Goal: Check status: Check status

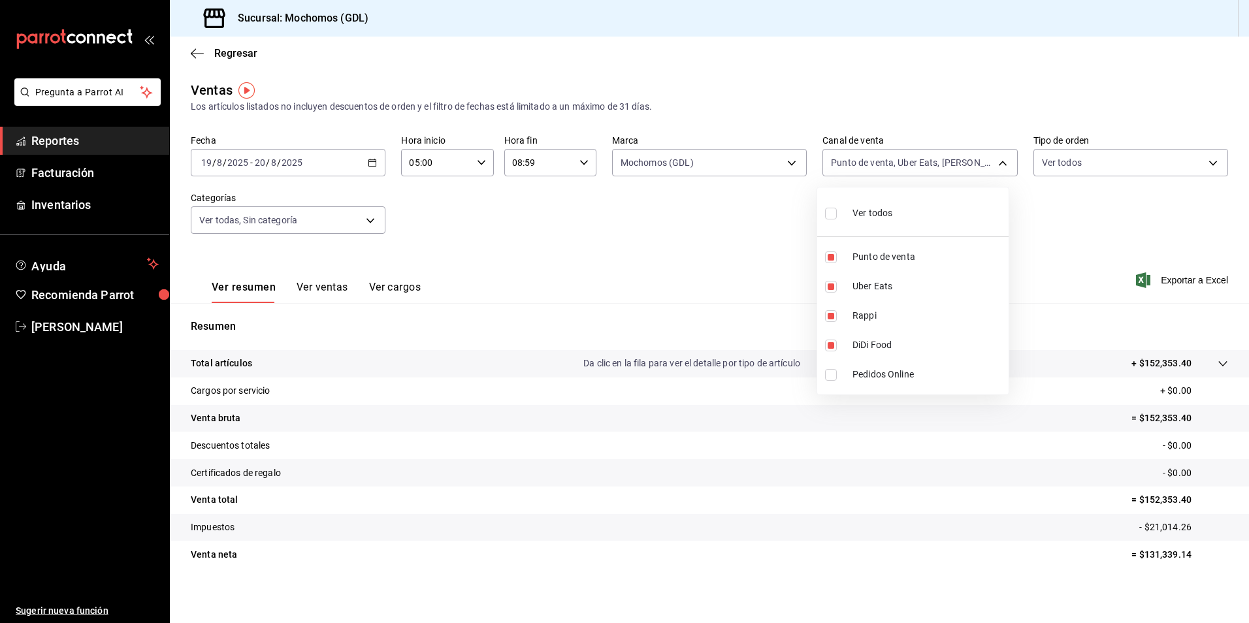
click at [296, 165] on div at bounding box center [624, 311] width 1249 height 623
click at [370, 159] on icon "button" at bounding box center [372, 162] width 9 height 9
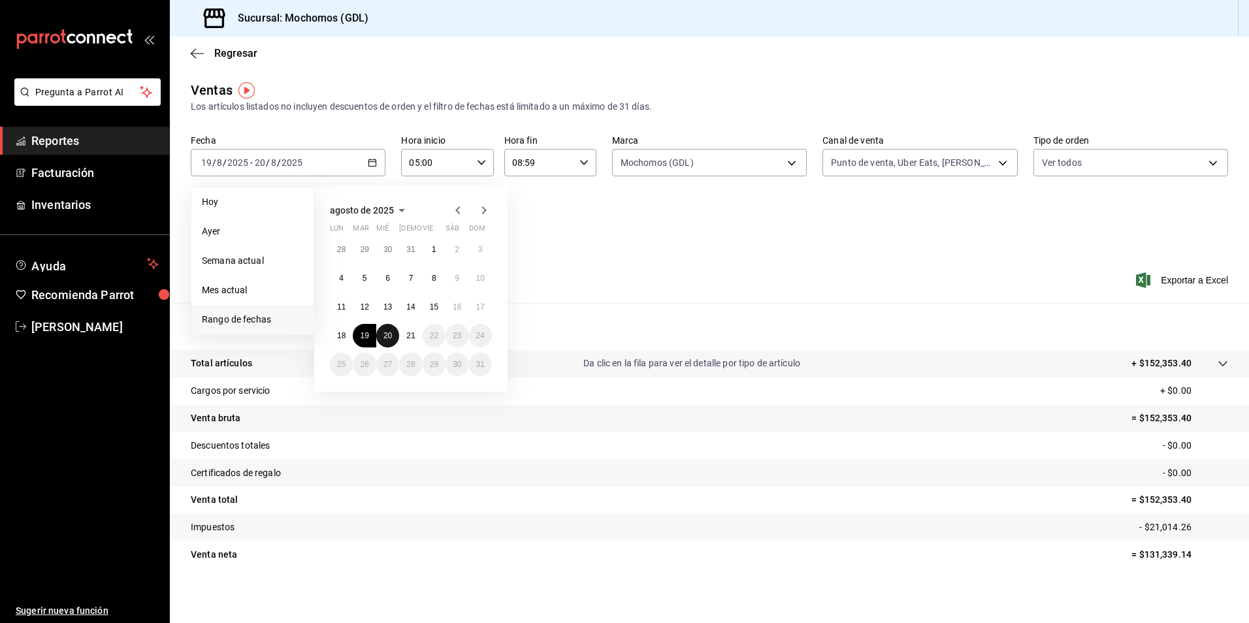
click at [389, 338] on abbr "20" at bounding box center [387, 335] width 8 height 9
click at [415, 334] on abbr "21" at bounding box center [410, 335] width 8 height 9
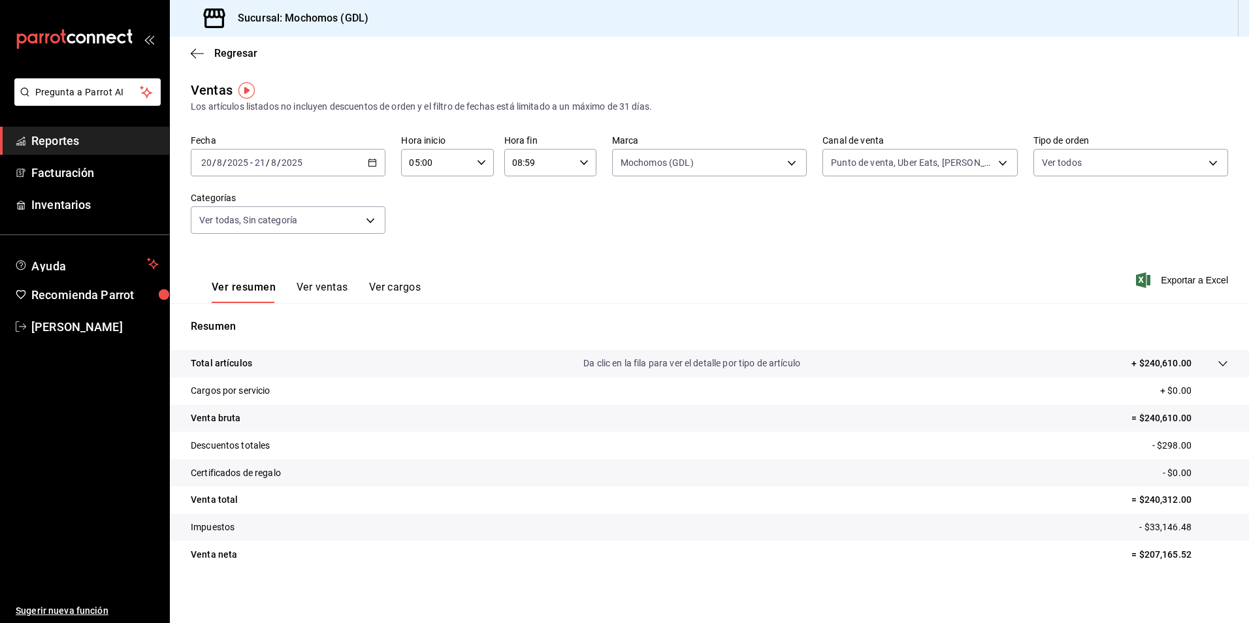
click at [553, 159] on input "08:59" at bounding box center [539, 163] width 70 height 26
click at [522, 229] on span "05" at bounding box center [523, 232] width 25 height 10
type input "05:59"
click at [668, 231] on div at bounding box center [624, 311] width 1249 height 623
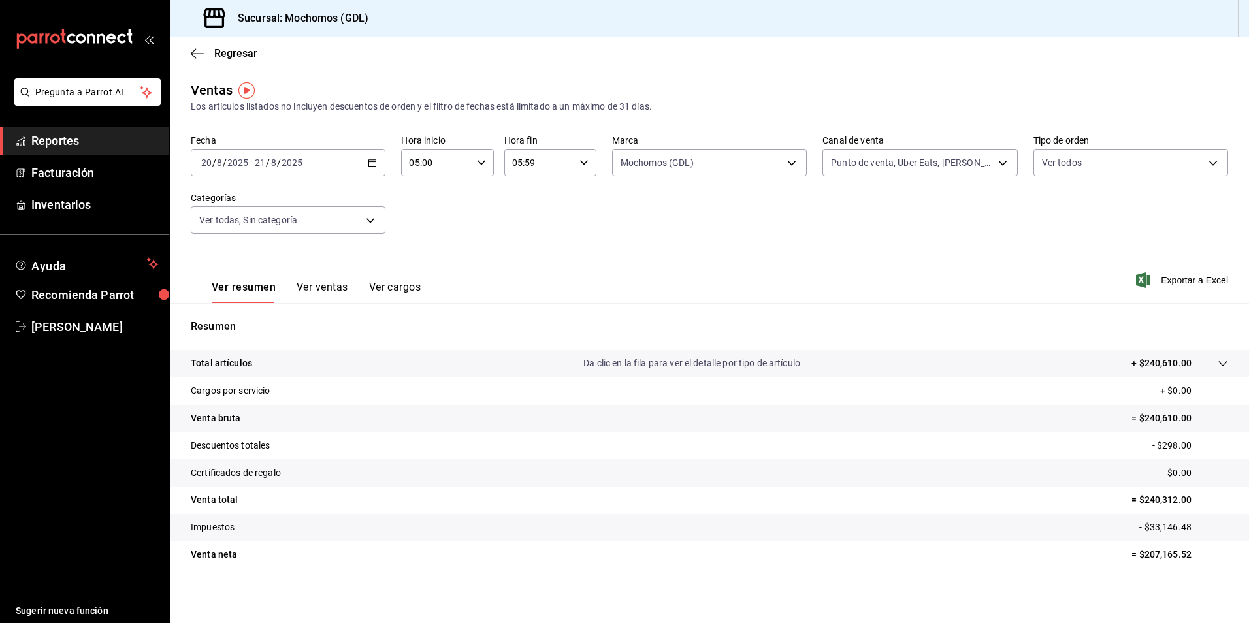
click at [571, 165] on div "05:59 Hora fin" at bounding box center [550, 162] width 92 height 27
click at [656, 212] on div at bounding box center [624, 311] width 1249 height 623
click at [850, 165] on body "Pregunta a Parrot AI Reportes Facturación Inventarios Ayuda Recomienda Parrot […" at bounding box center [624, 311] width 1249 height 623
click at [871, 217] on span "Ver todos" at bounding box center [872, 213] width 40 height 14
type input "PARROT,UBER_EATS,RAPPI,DIDI_FOOD,ONLINE"
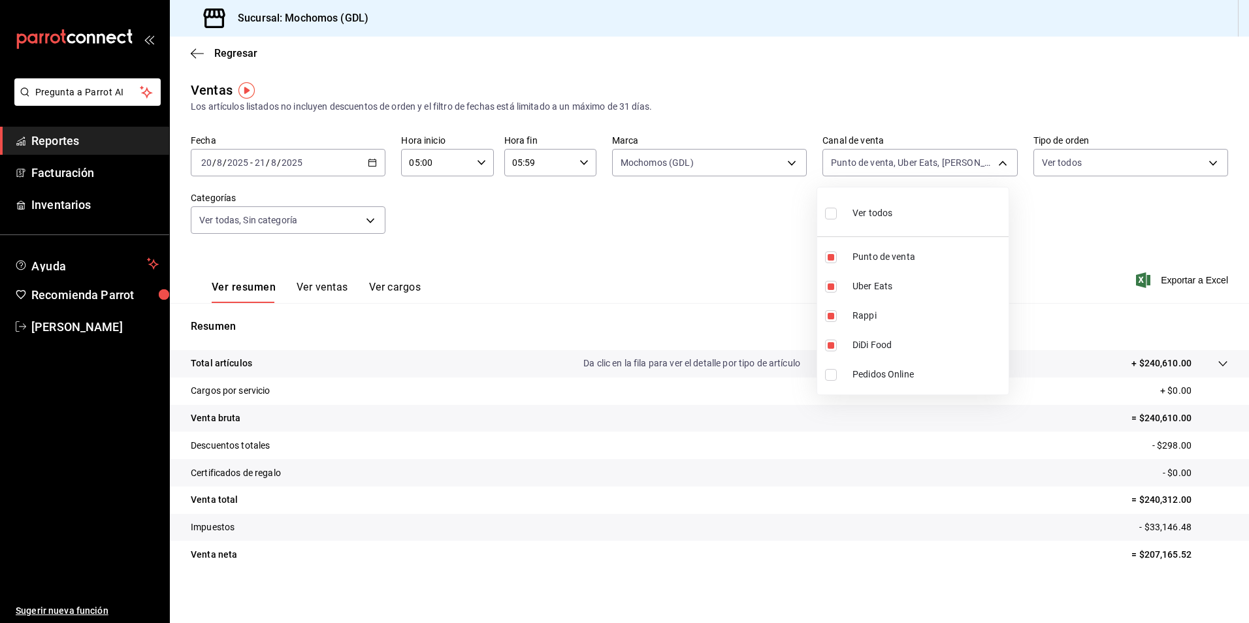
checkbox input "true"
click at [643, 274] on div at bounding box center [624, 311] width 1249 height 623
